Goal: Transaction & Acquisition: Obtain resource

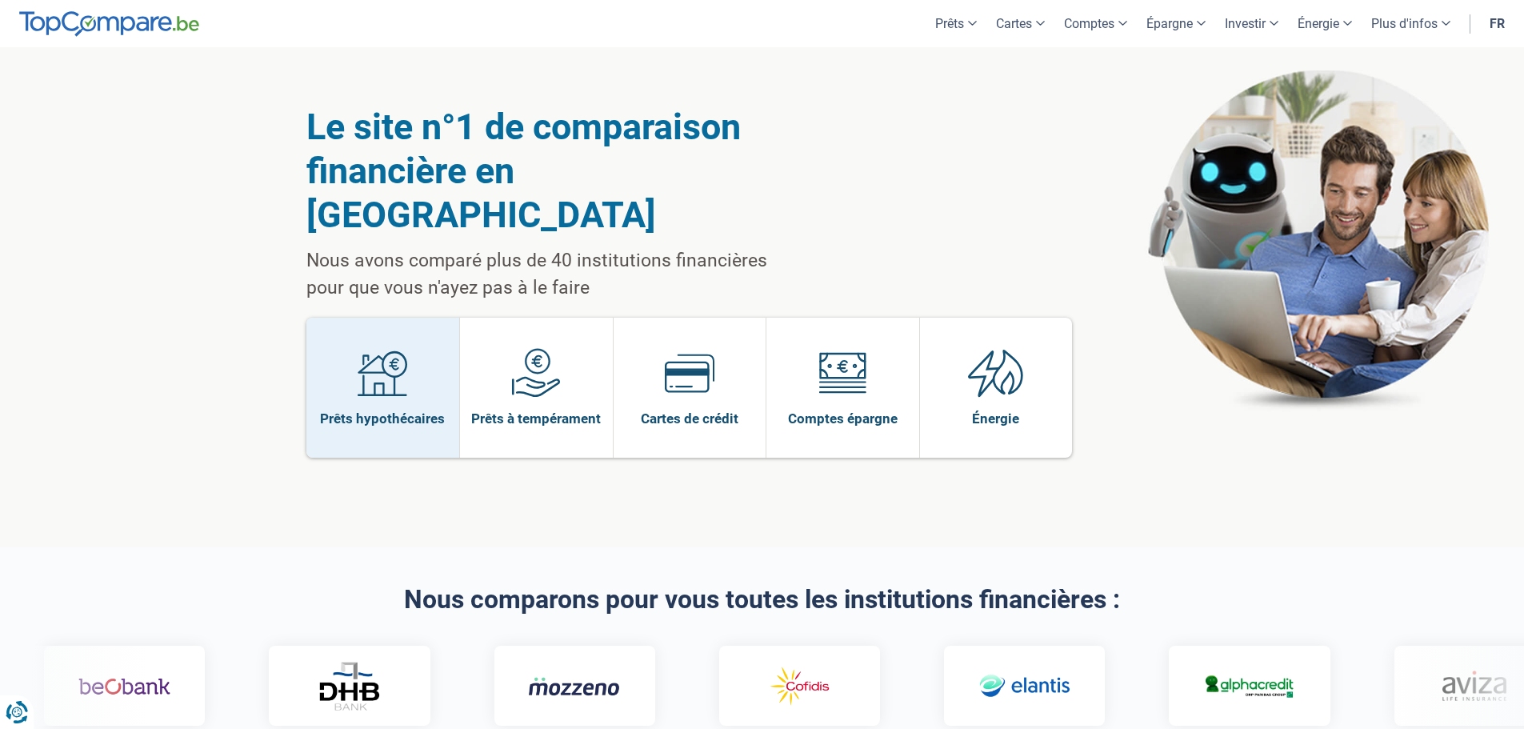
click at [402, 348] on img at bounding box center [383, 373] width 50 height 50
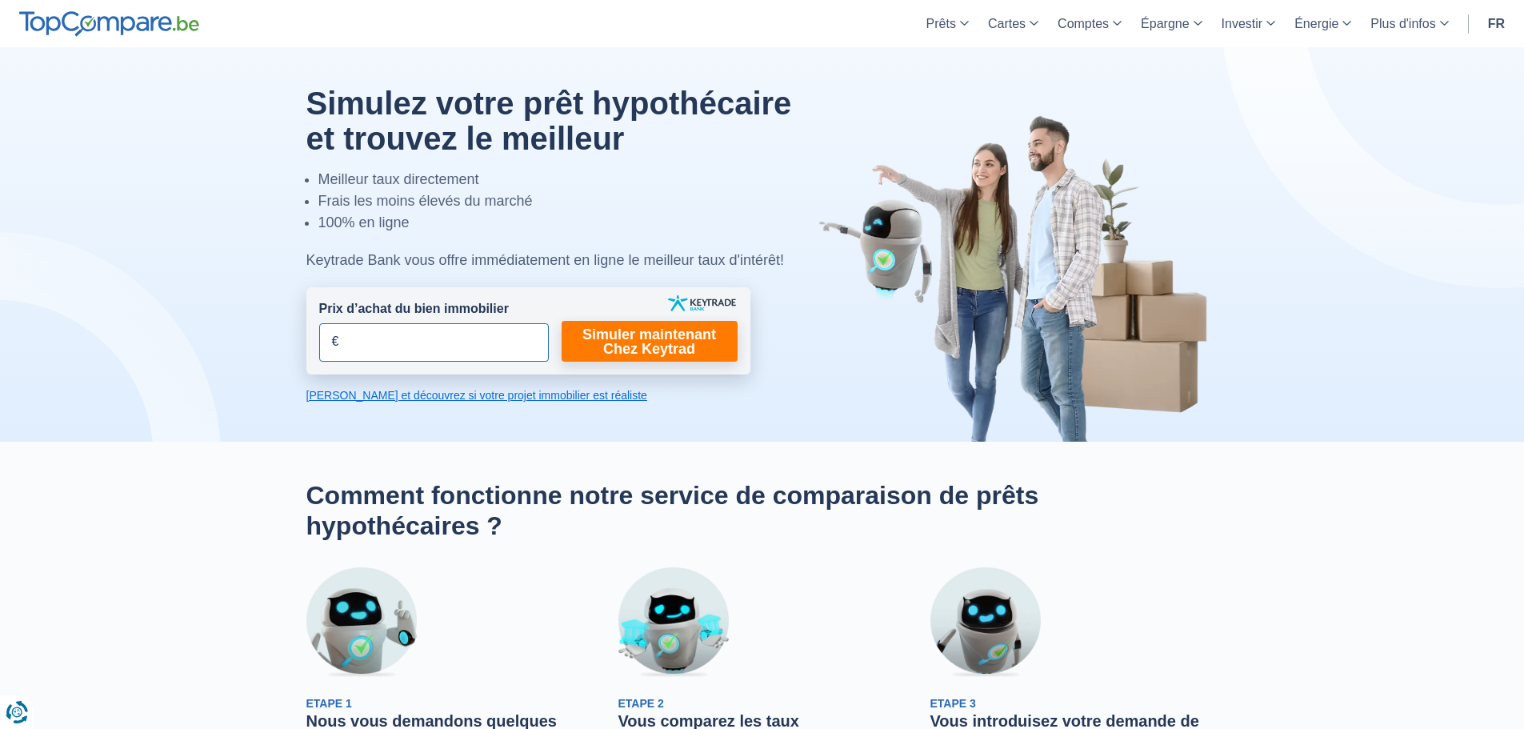
click at [479, 346] on input "Prix d’achat du bien immobilier" at bounding box center [434, 342] width 230 height 38
type input "145.000"
click at [648, 344] on link "Simuler maintenant Chez Keytrad" at bounding box center [650, 341] width 176 height 41
click at [574, 398] on link "Calculez et découvrez si votre projet immobilier est réaliste" at bounding box center [528, 395] width 444 height 16
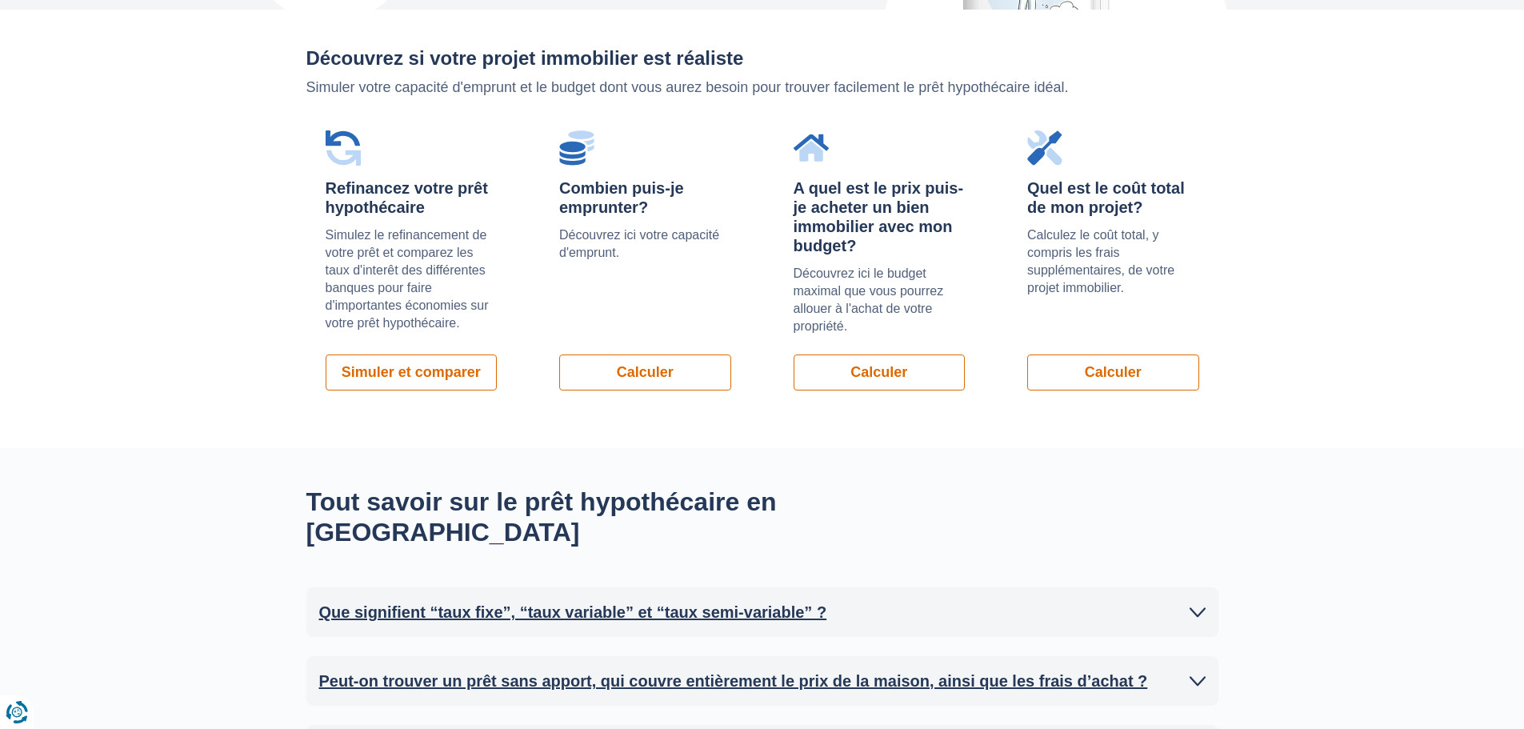
scroll to position [1135, 0]
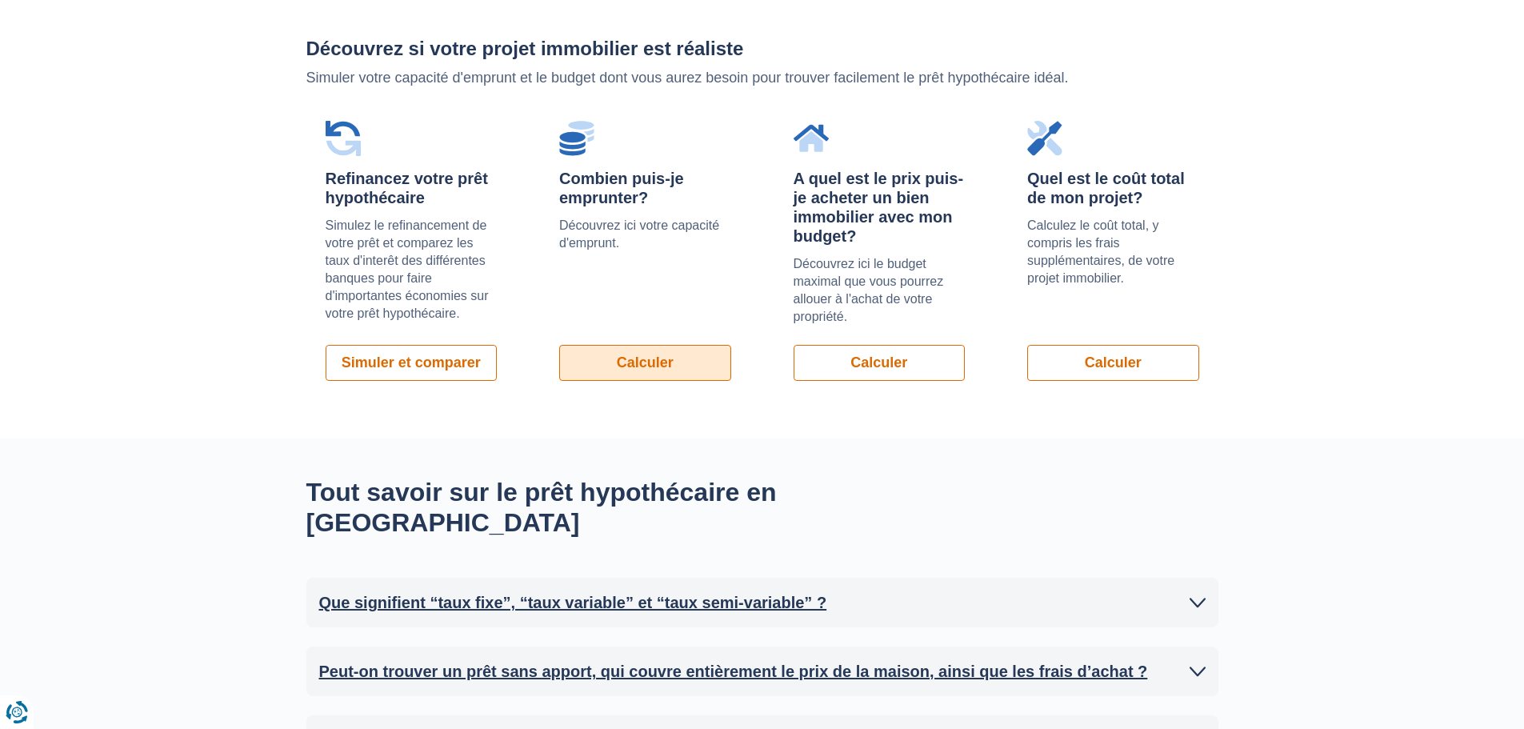
click at [631, 373] on link "Calculer" at bounding box center [645, 363] width 172 height 36
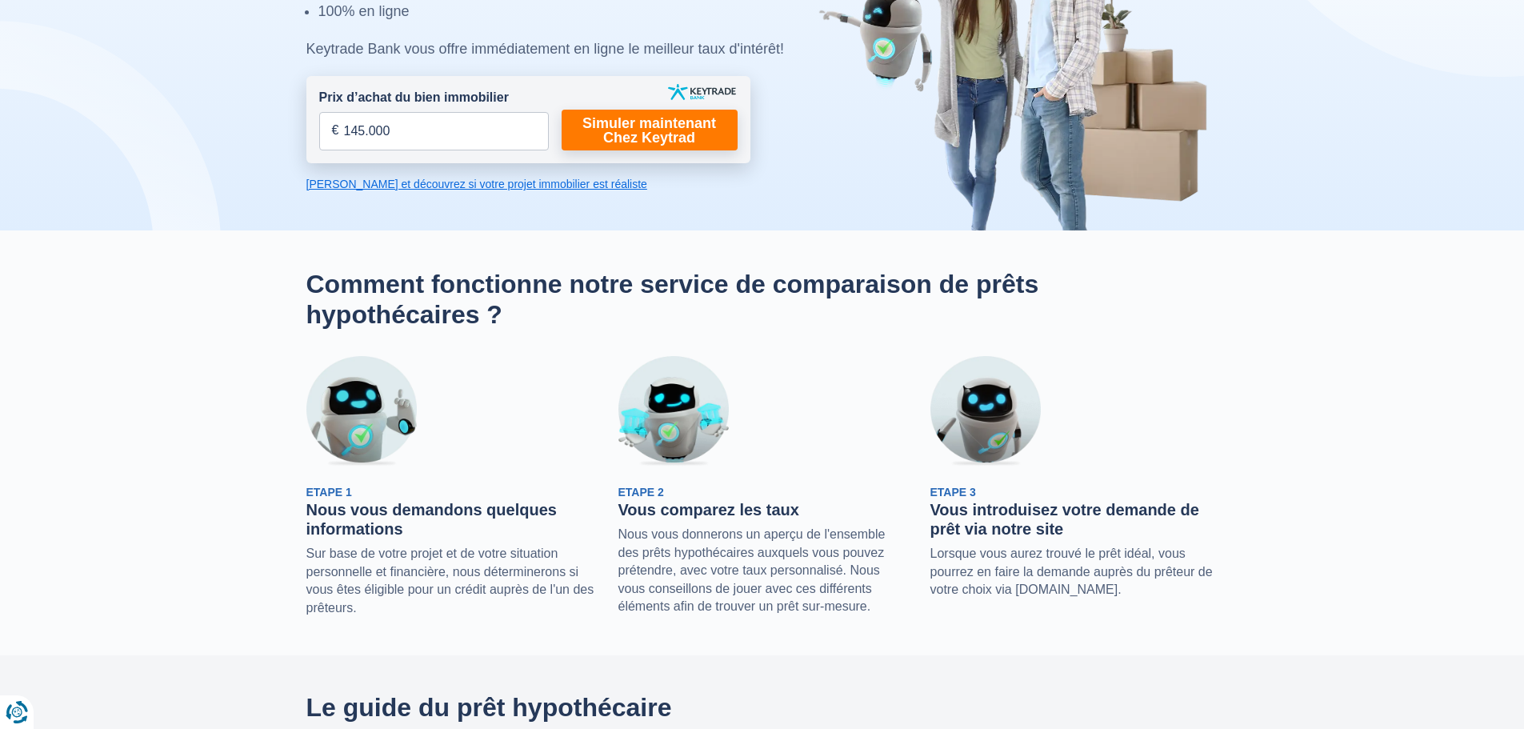
scroll to position [240, 0]
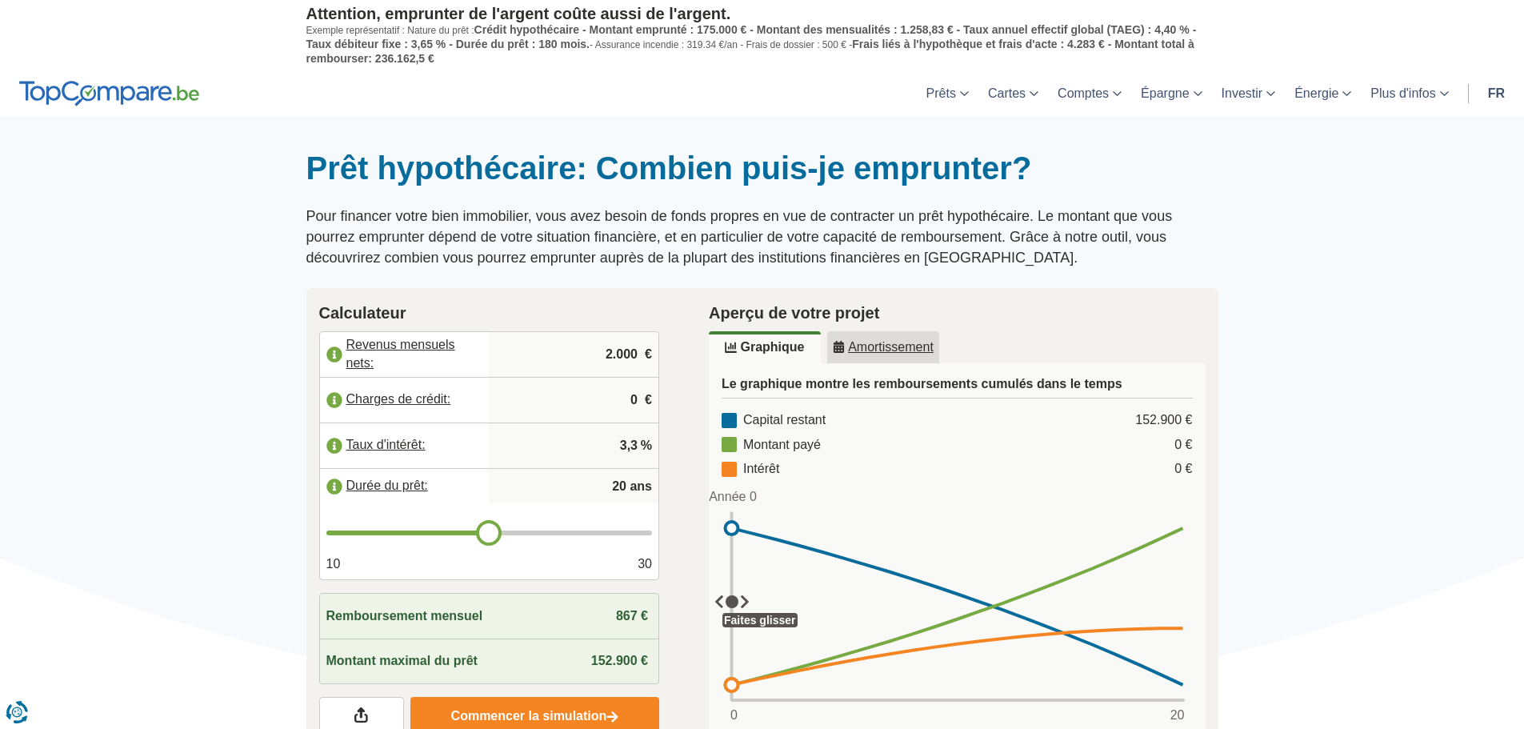
click at [611, 356] on input "2.000" at bounding box center [573, 354] width 157 height 43
drag, startPoint x: 604, startPoint y: 358, endPoint x: 666, endPoint y: 353, distance: 61.8
click at [666, 353] on div "Calculateur Revenus mensuels nets: 2.000 € Charges de crédit: 0 € Taux d'intérê…" at bounding box center [489, 518] width 390 height 461
type input "3.045"
click at [614, 397] on input "0" at bounding box center [573, 399] width 157 height 43
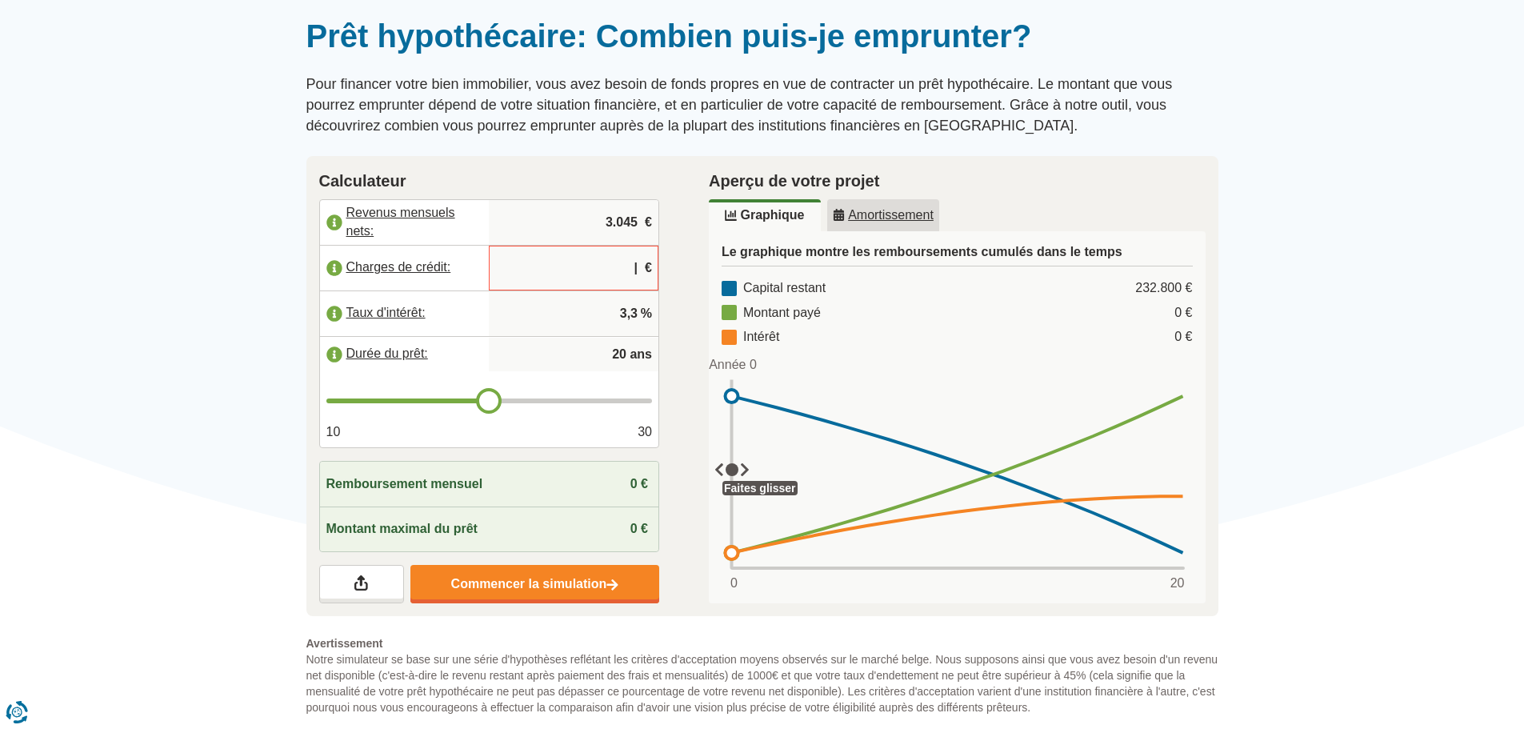
scroll to position [160, 0]
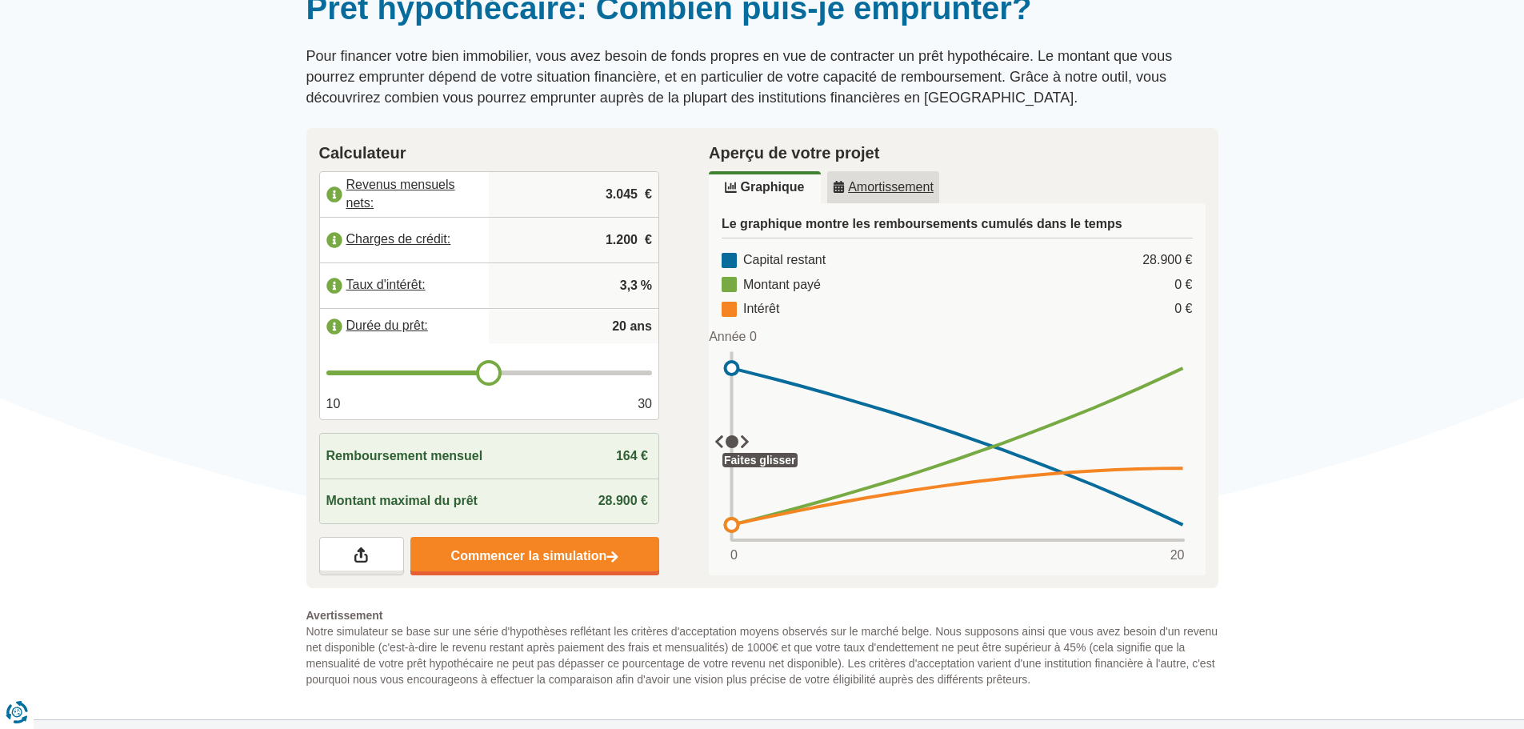
type input "1.200"
click at [568, 463] on div "Remboursement mensuel 164 €" at bounding box center [489, 456] width 339 height 45
click at [638, 289] on input "3,3" at bounding box center [573, 285] width 157 height 43
click at [334, 234] on label "Charges de crédit:" at bounding box center [405, 239] width 170 height 35
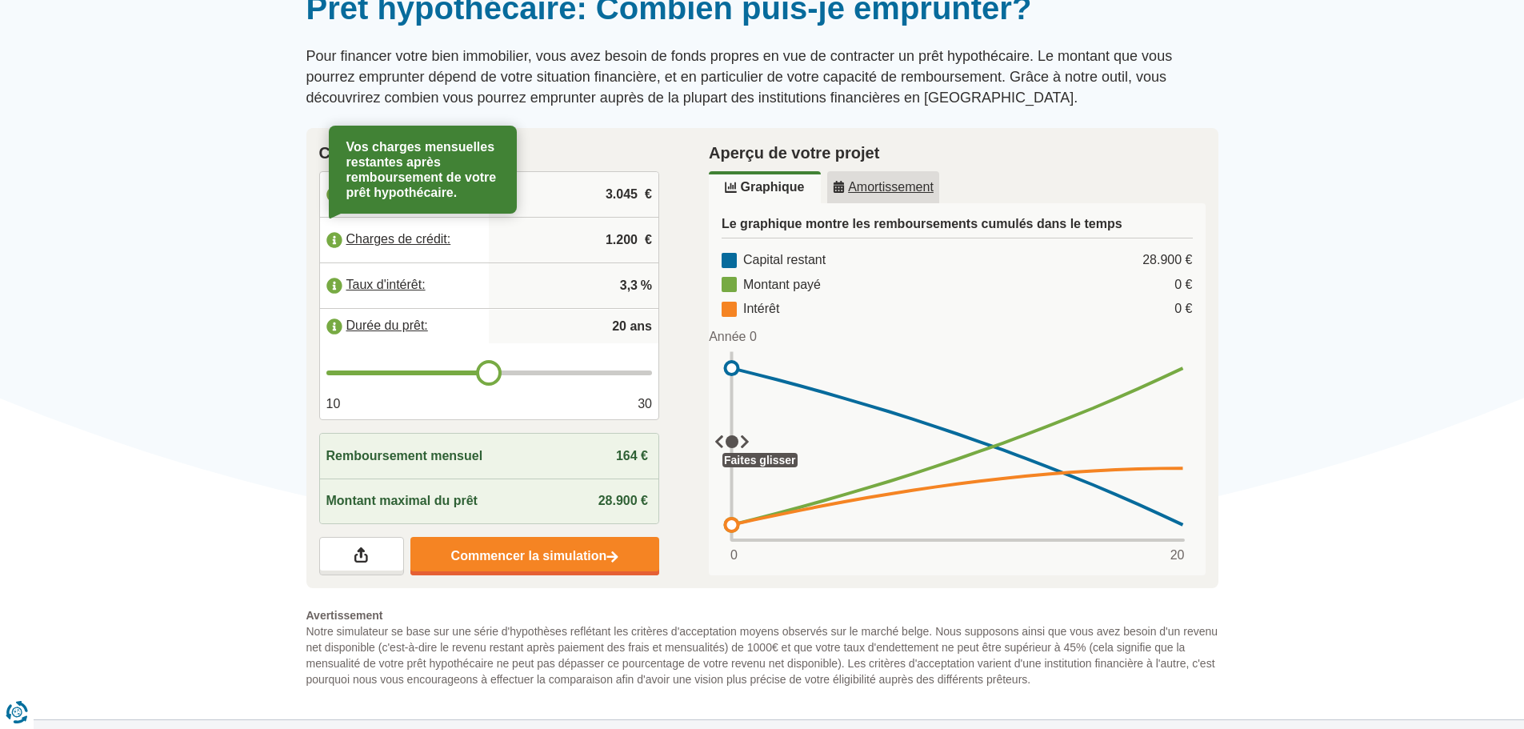
click at [382, 238] on label "Charges de crédit:" at bounding box center [405, 239] width 170 height 35
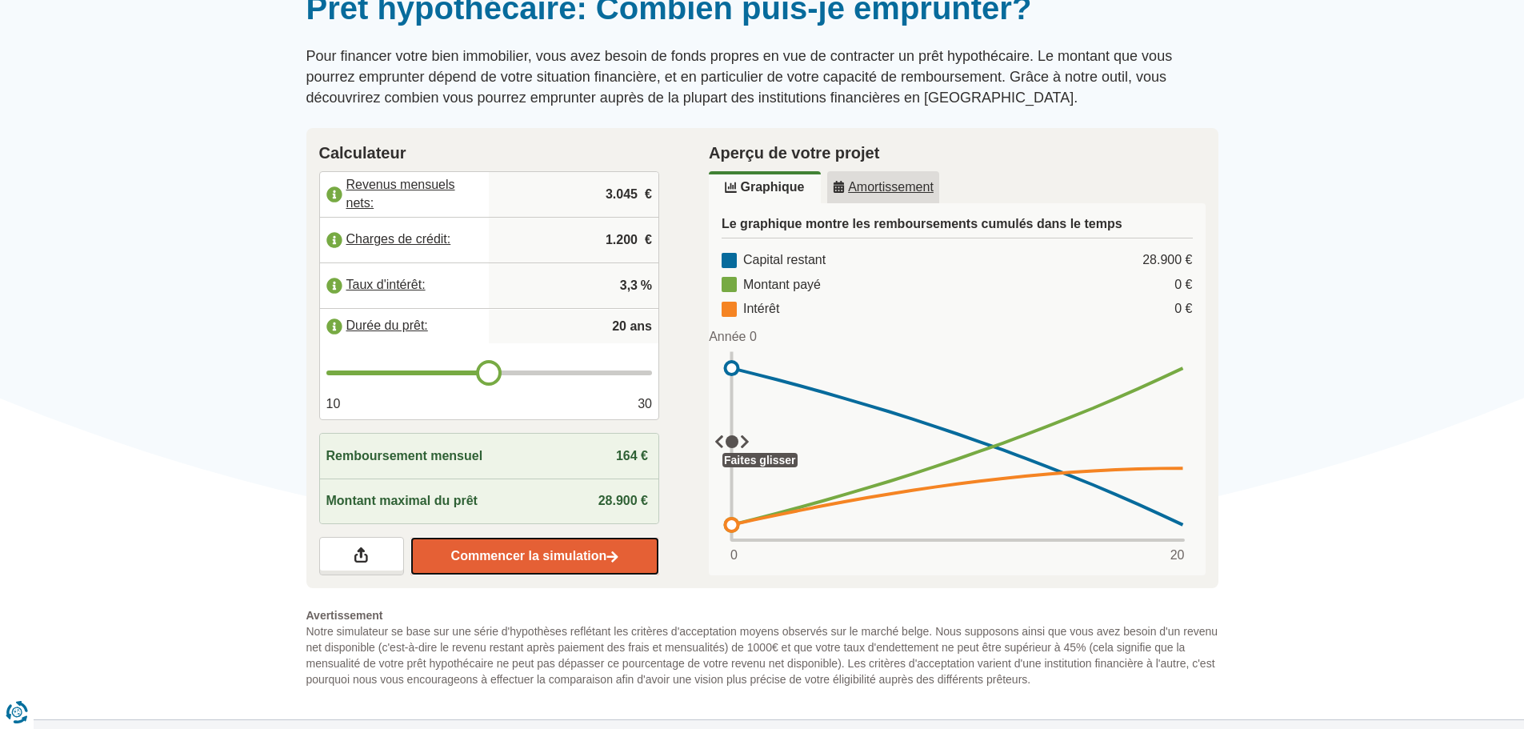
click at [548, 565] on link "Commencer la simulation" at bounding box center [534, 556] width 249 height 38
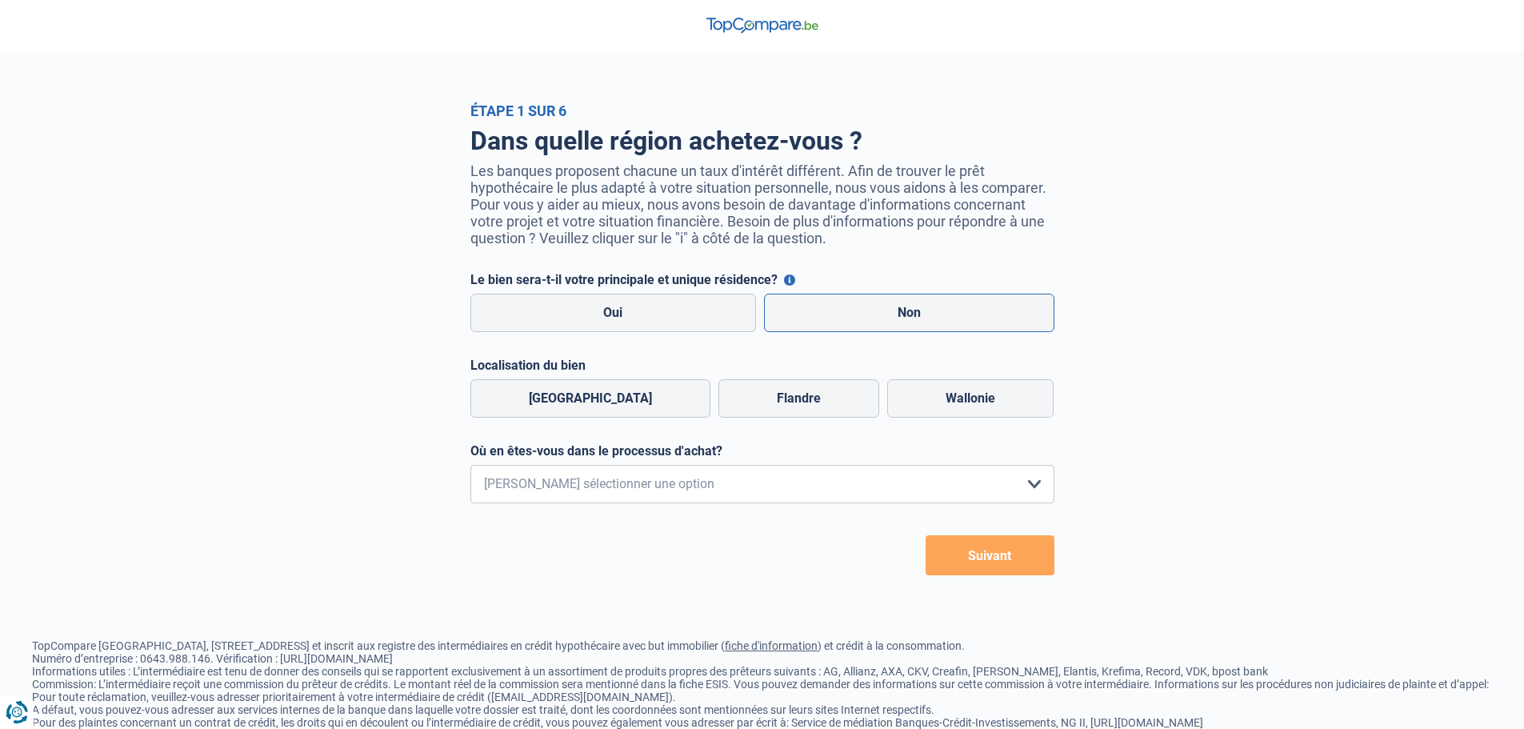
click at [828, 322] on label "Non" at bounding box center [909, 313] width 290 height 38
click at [828, 322] on input "Non" at bounding box center [909, 313] width 290 height 38
radio input "true"
